Goal: Task Accomplishment & Management: Manage account settings

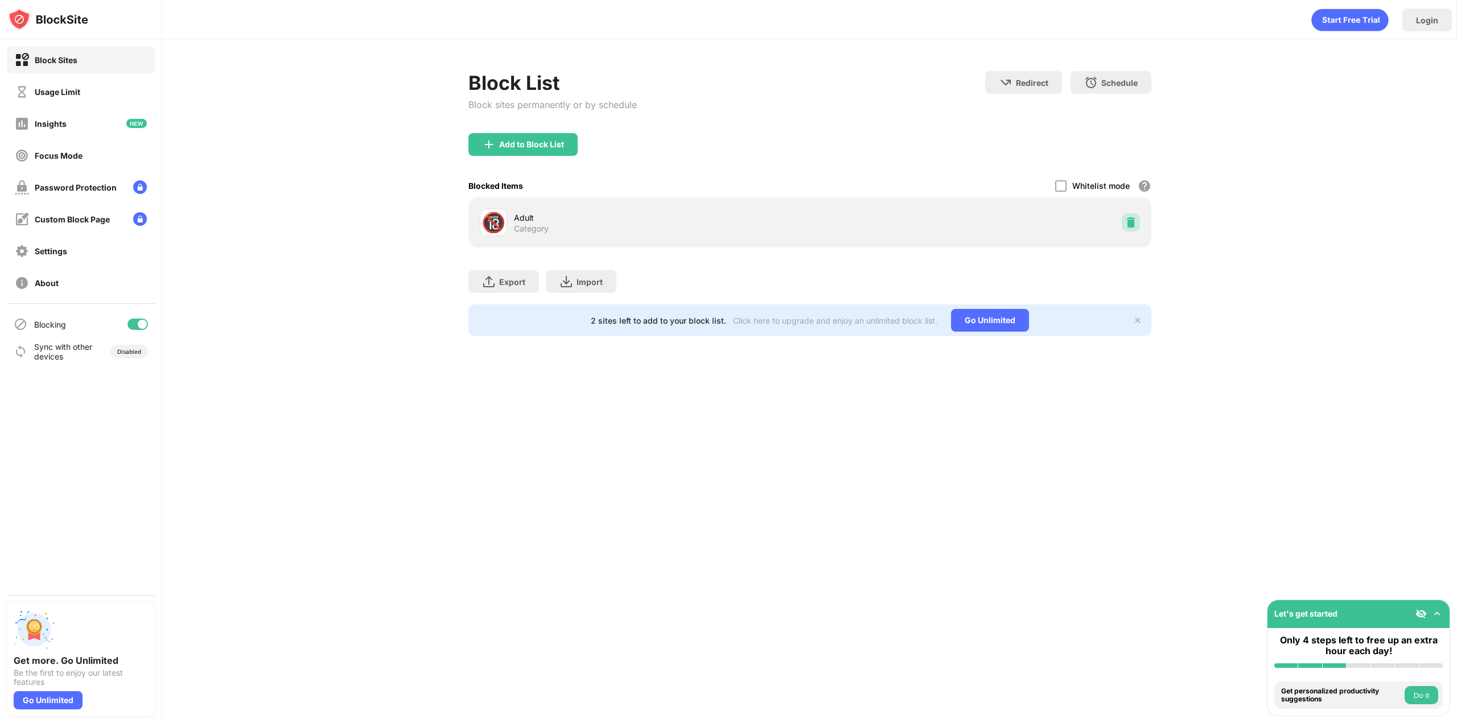
click at [1133, 223] on img at bounding box center [1130, 222] width 11 height 11
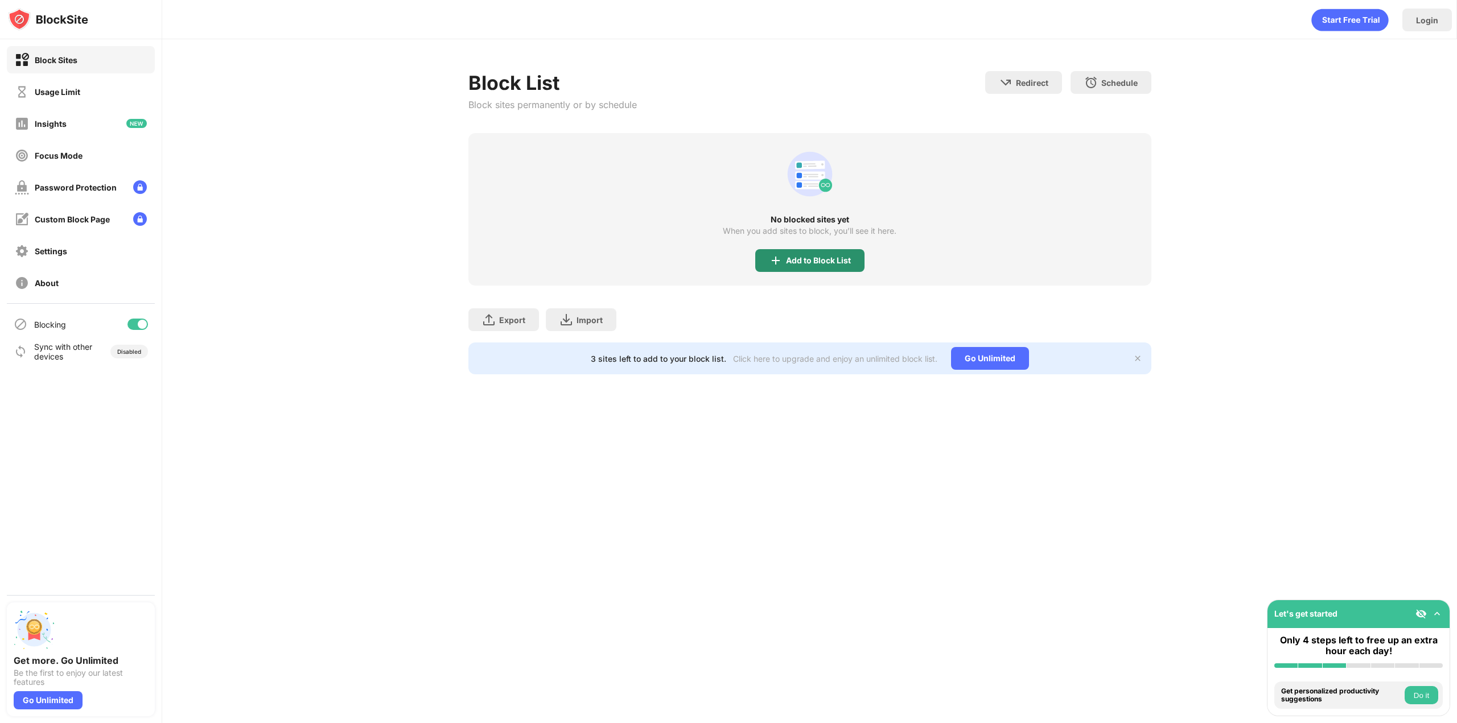
click at [846, 261] on div "Add to Block List" at bounding box center [818, 260] width 65 height 9
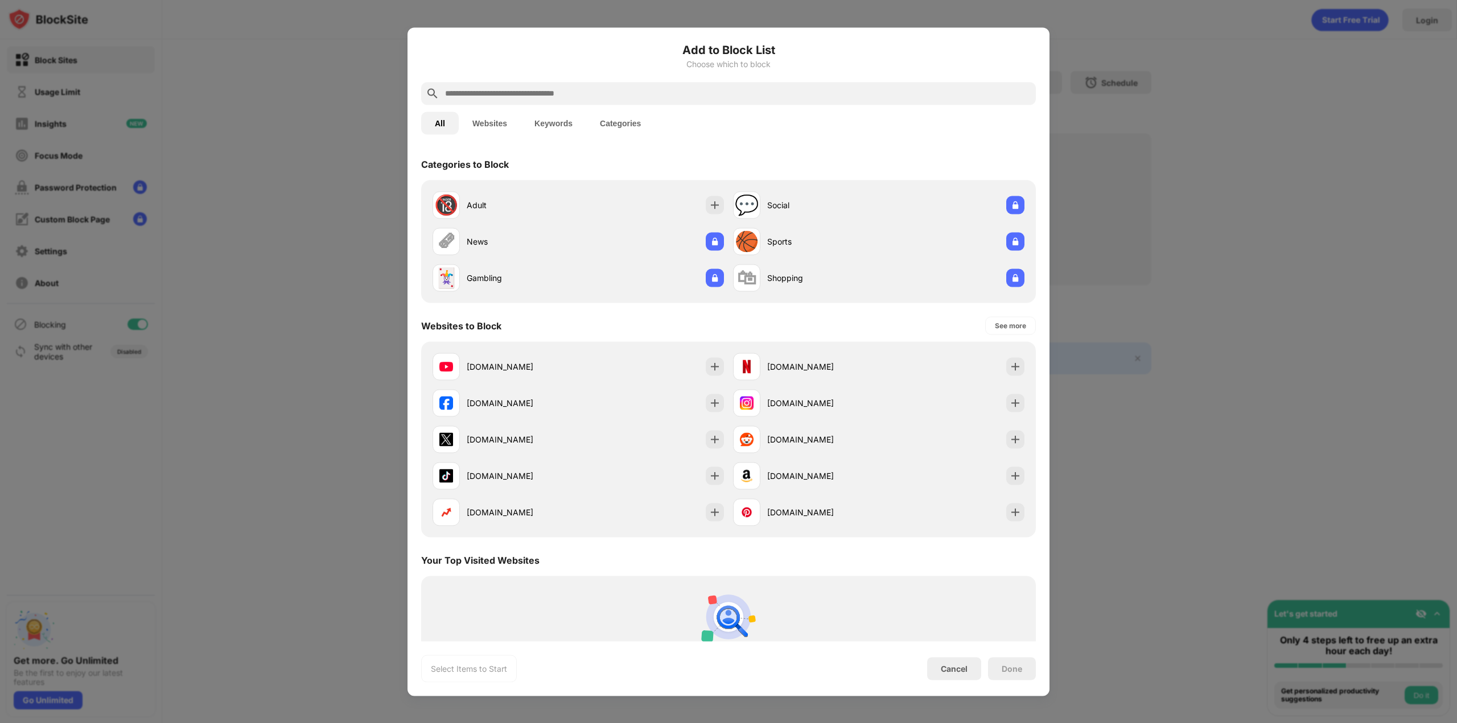
click at [1296, 367] on div at bounding box center [728, 361] width 1457 height 723
